Goal: Transaction & Acquisition: Subscribe to service/newsletter

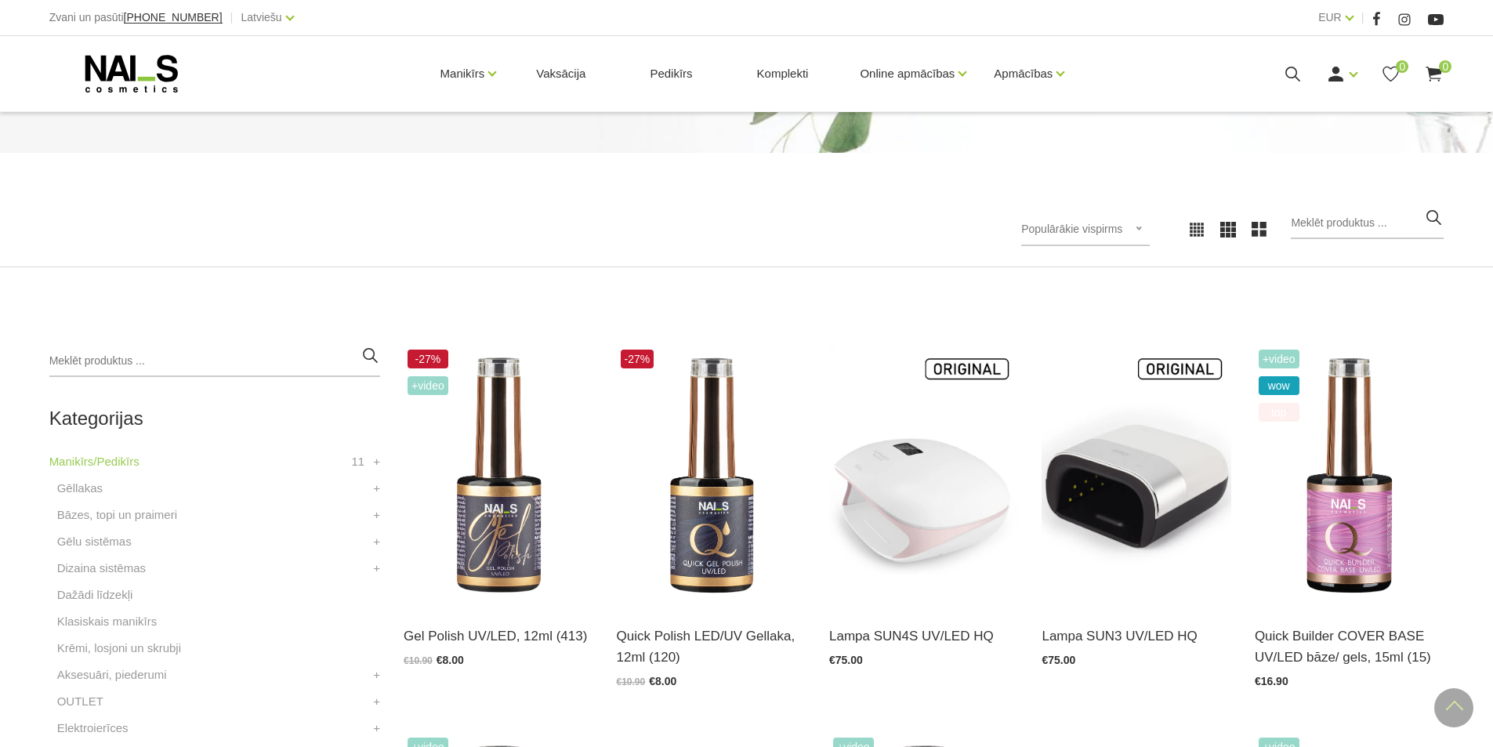
scroll to position [157, 0]
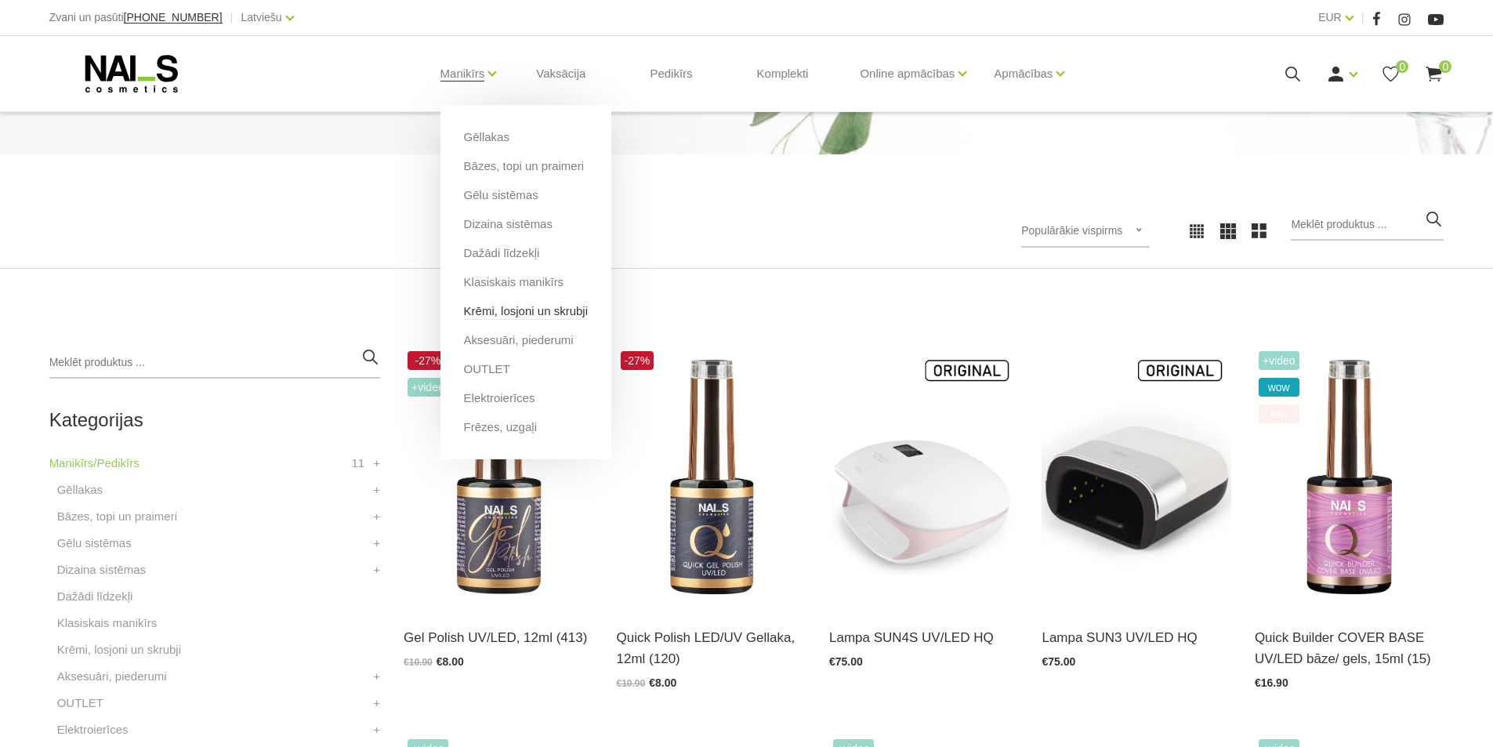
click at [505, 314] on link "Krēmi, losjoni un skrubji" at bounding box center [526, 310] width 124 height 17
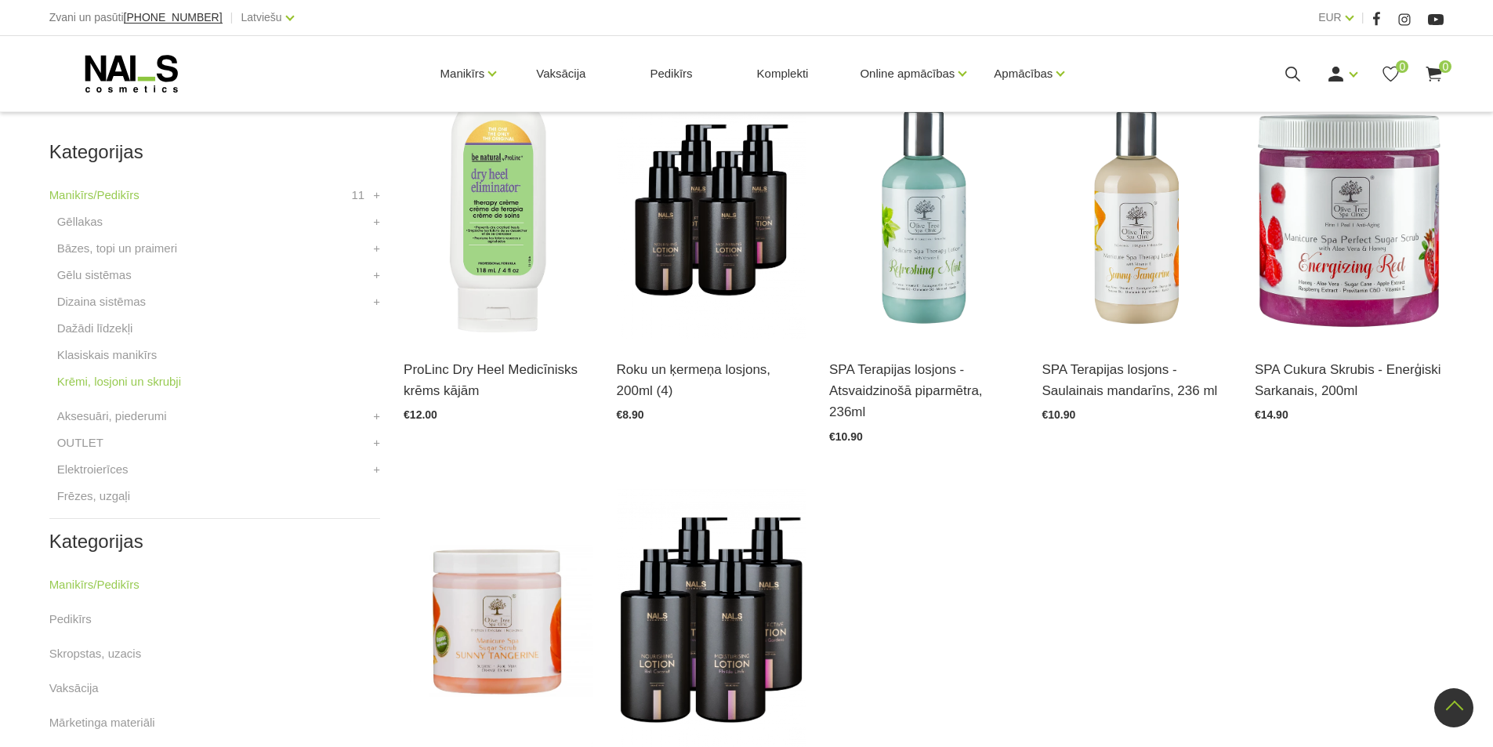
scroll to position [392, 0]
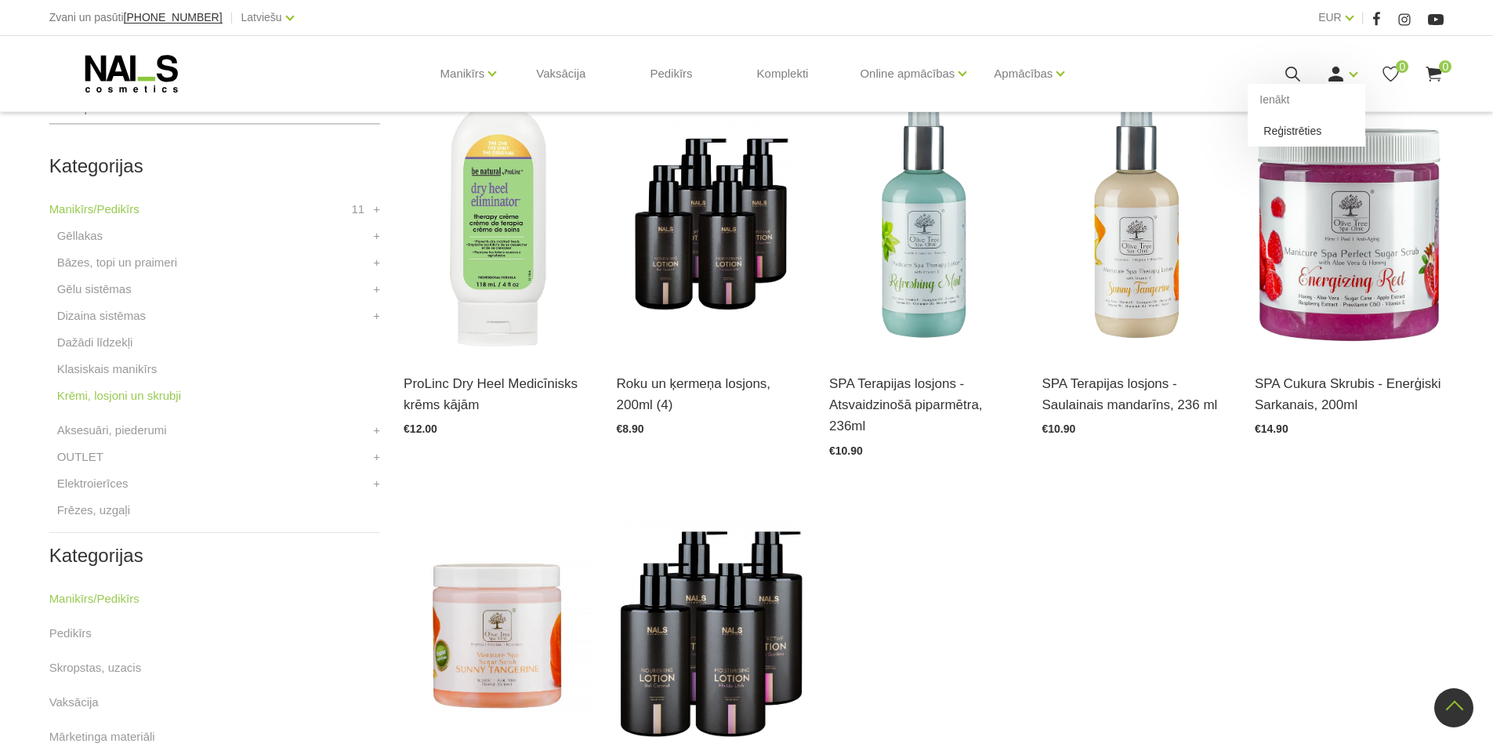
click at [1301, 129] on link "Reģistrēties" at bounding box center [1306, 130] width 118 height 31
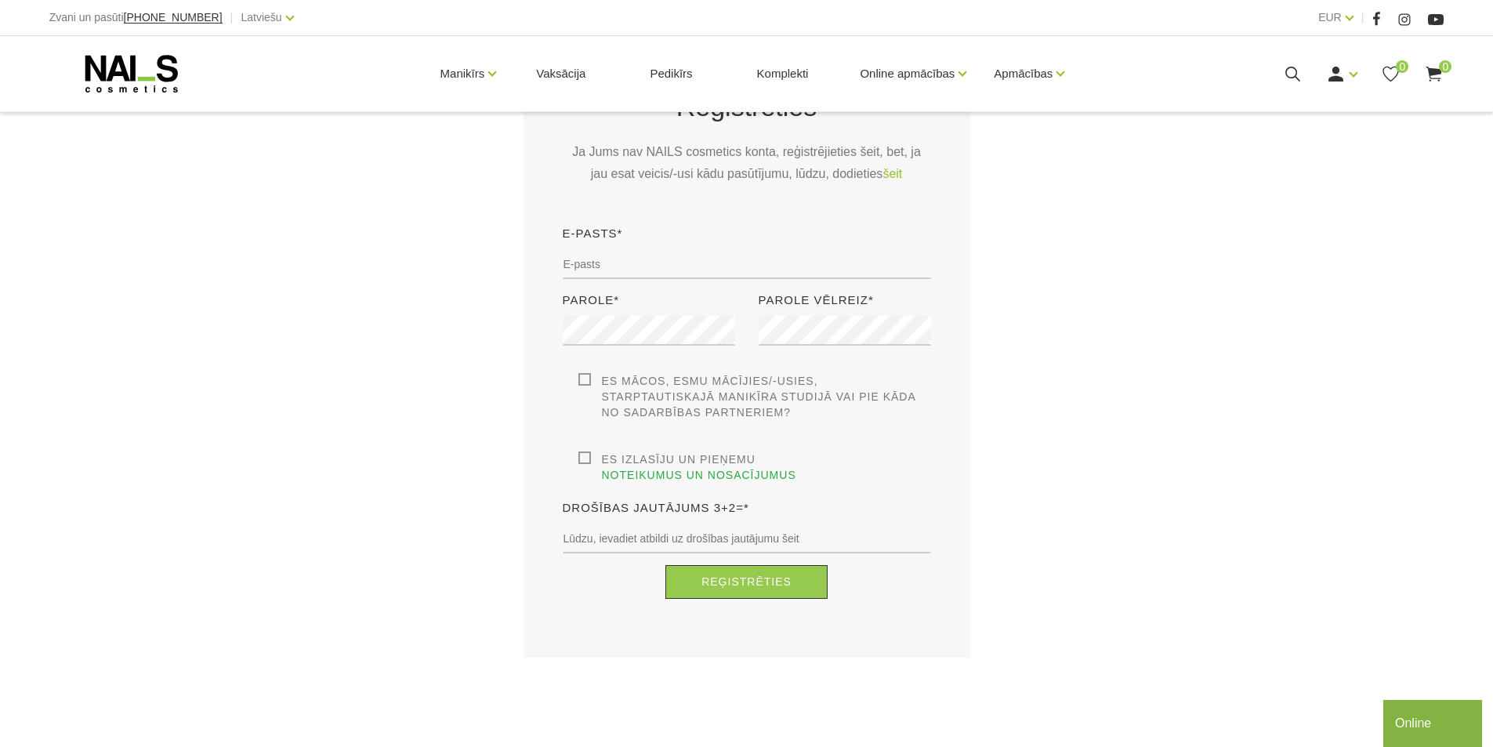
scroll to position [392, 0]
